Goal: Information Seeking & Learning: Learn about a topic

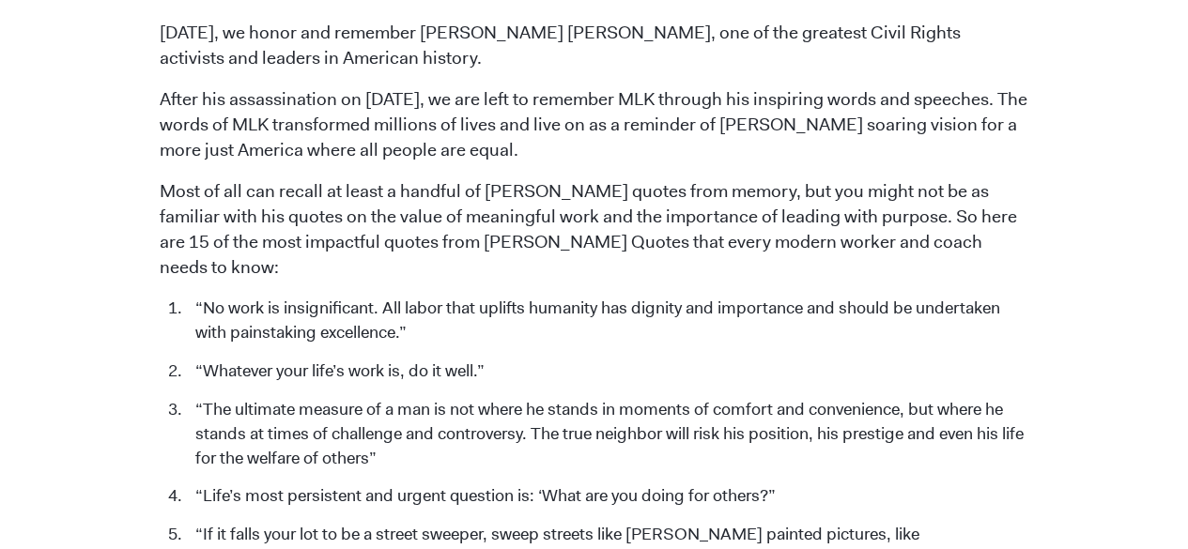
scroll to position [672, 0]
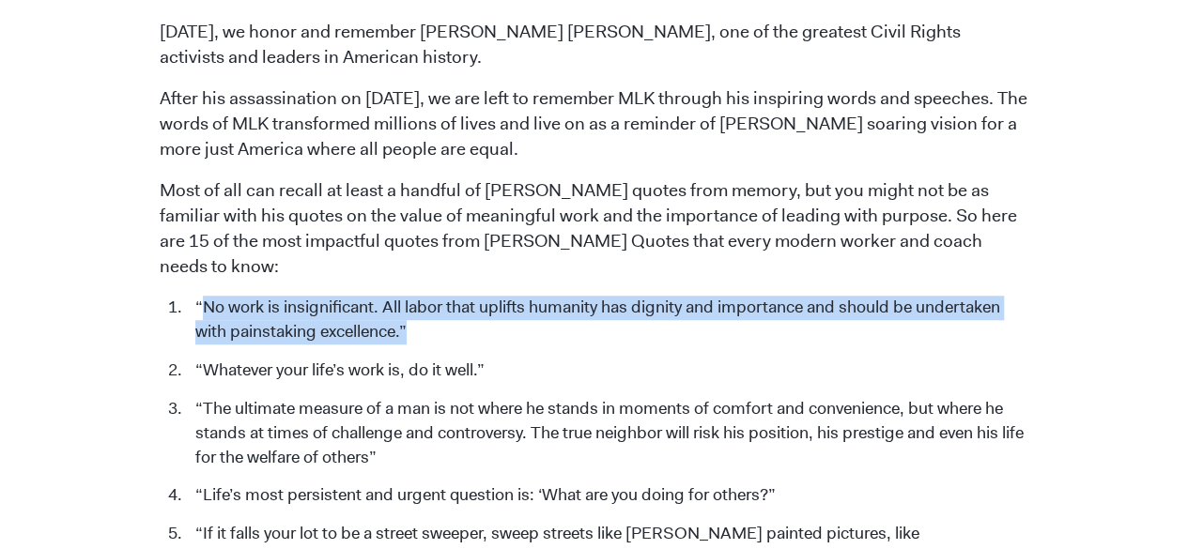
drag, startPoint x: 413, startPoint y: 306, endPoint x: 199, endPoint y: 281, distance: 215.6
click at [199, 296] on li "“No work is insignificant. All labor that uplifts humanity has dignity and impo…" at bounding box center [607, 320] width 842 height 49
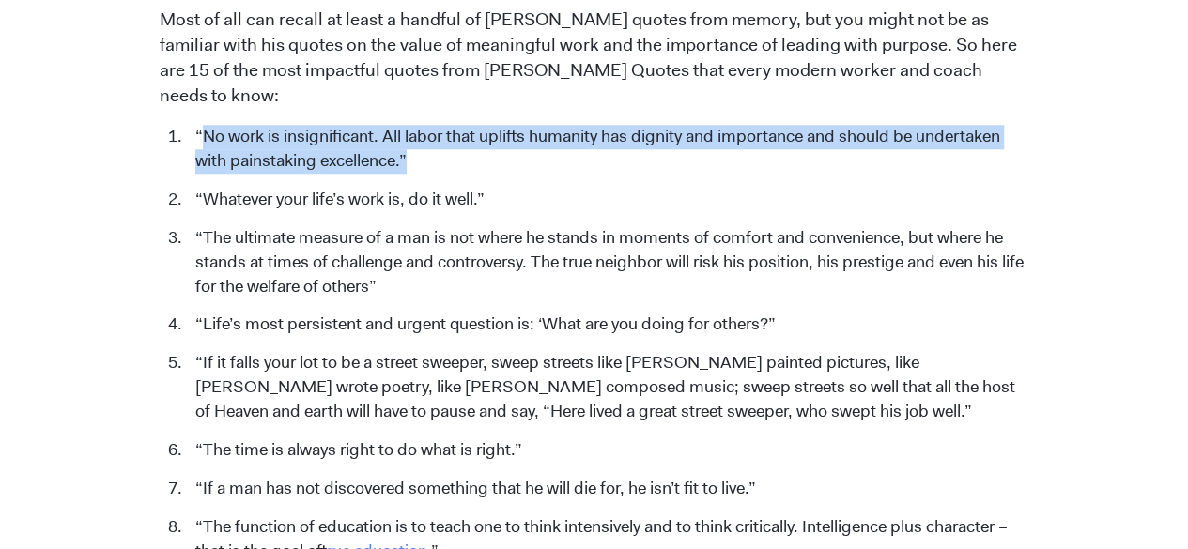
scroll to position [846, 0]
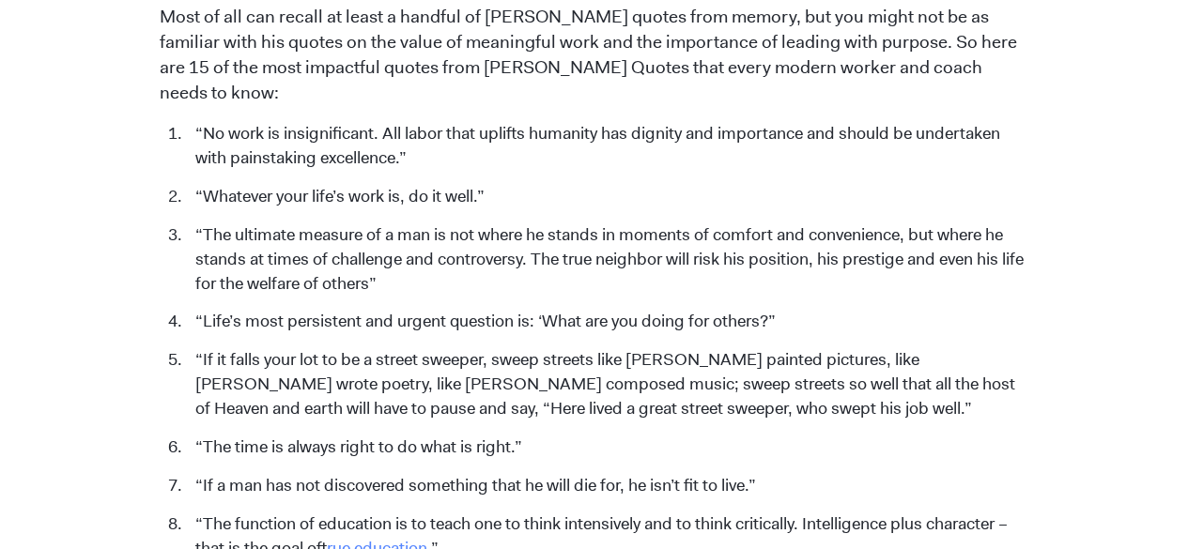
click at [570, 348] on li "“If it falls your lot to be a street sweeper, sweep streets like [PERSON_NAME] …" at bounding box center [607, 384] width 842 height 73
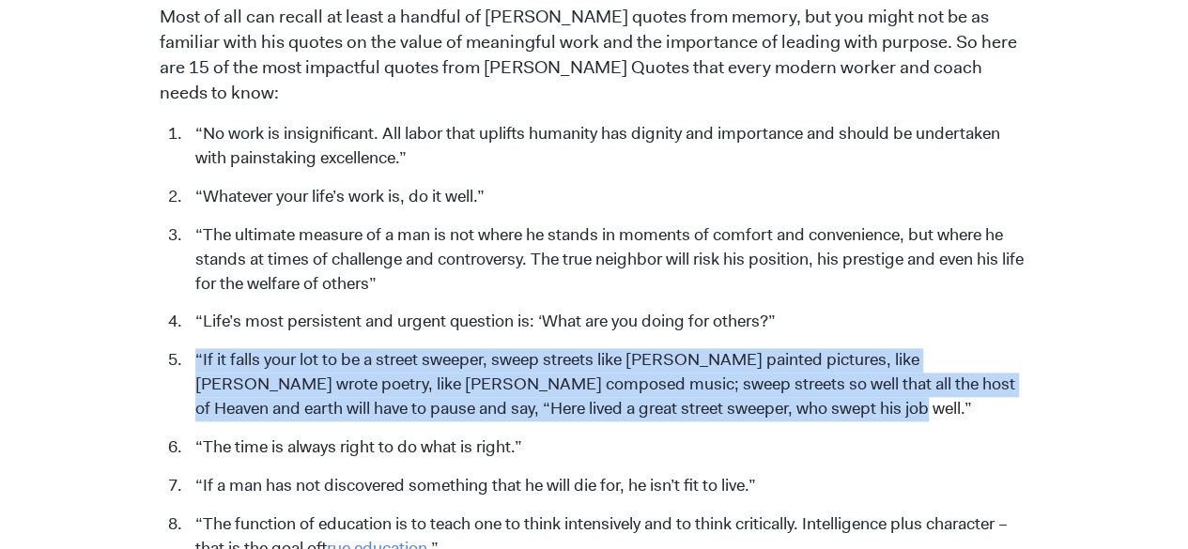
drag, startPoint x: 806, startPoint y: 386, endPoint x: 190, endPoint y: 325, distance: 619.1
click at [190, 348] on li "“If it falls your lot to be a street sweeper, sweep streets like [PERSON_NAME] …" at bounding box center [607, 384] width 842 height 73
copy li "“If it falls your lot to be a street sweeper, sweep streets like [PERSON_NAME] …"
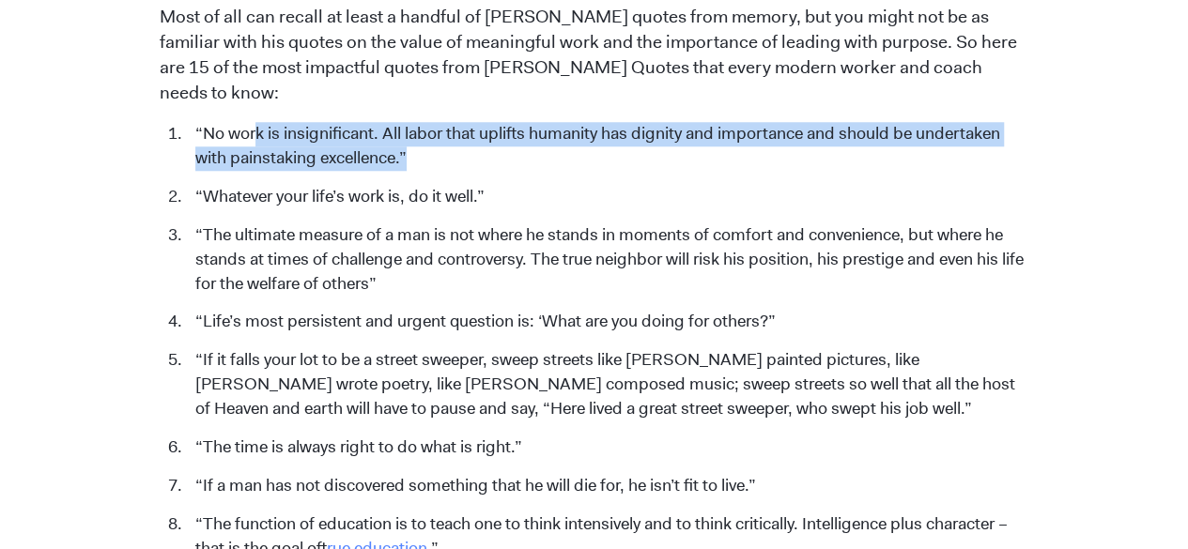
drag, startPoint x: 430, startPoint y: 130, endPoint x: 254, endPoint y: 115, distance: 177.2
click at [254, 122] on li "“No work is insignificant. All labor that uplifts humanity has dignity and impo…" at bounding box center [607, 146] width 842 height 49
